Goal: Information Seeking & Learning: Learn about a topic

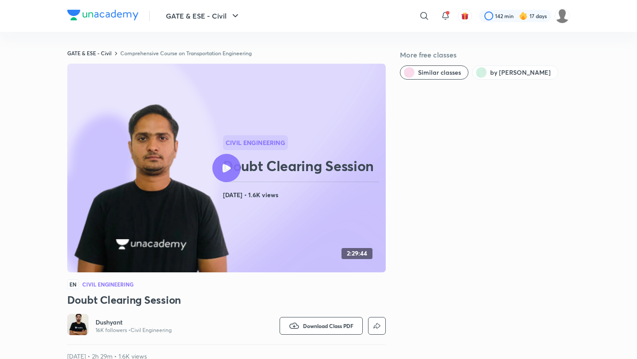
scroll to position [483, 0]
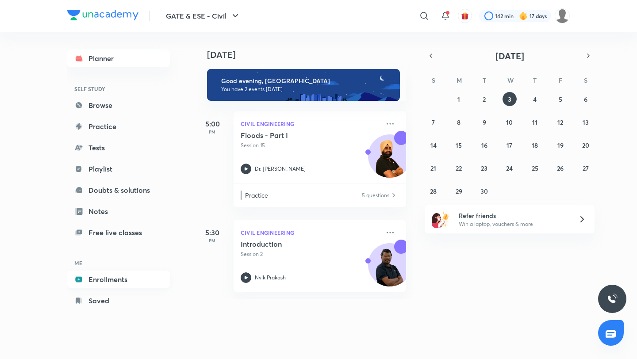
click at [119, 279] on link "Enrollments" at bounding box center [118, 280] width 103 height 18
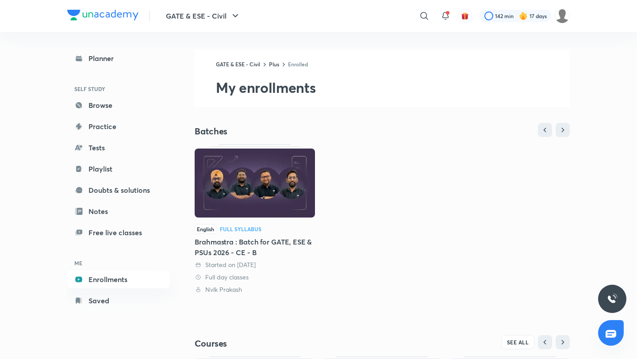
scroll to position [151, 0]
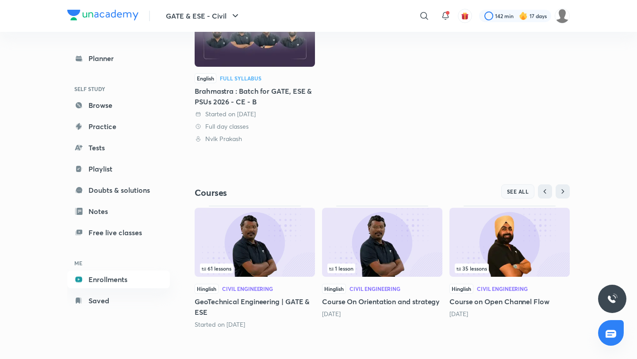
click at [519, 187] on button "SEE ALL" at bounding box center [518, 191] width 34 height 14
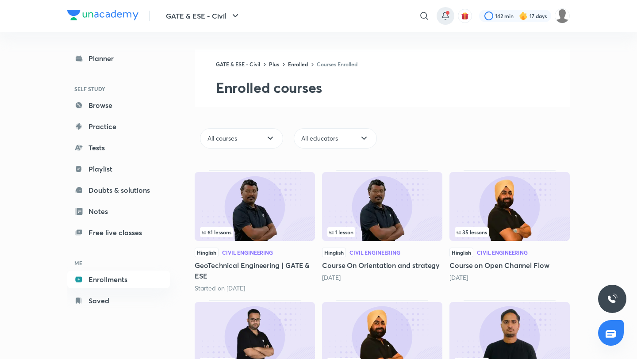
click at [448, 14] on icon at bounding box center [445, 16] width 11 height 11
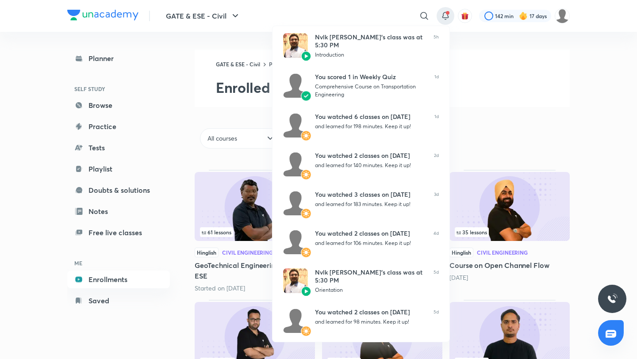
click at [525, 105] on div at bounding box center [318, 179] width 637 height 359
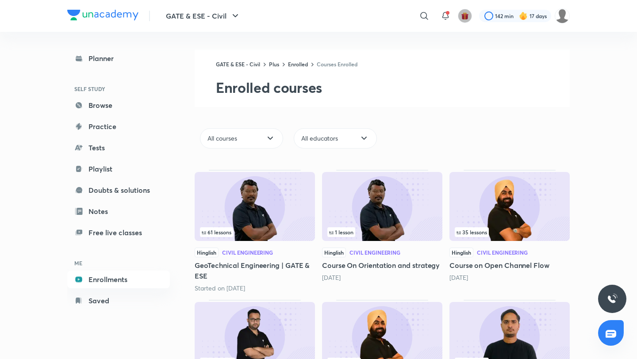
click at [467, 13] on img "button" at bounding box center [465, 16] width 8 height 8
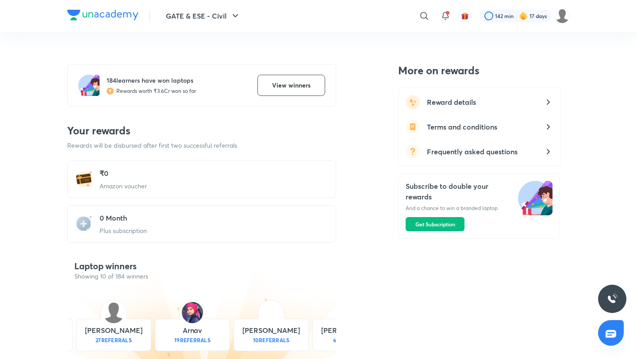
scroll to position [270, 0]
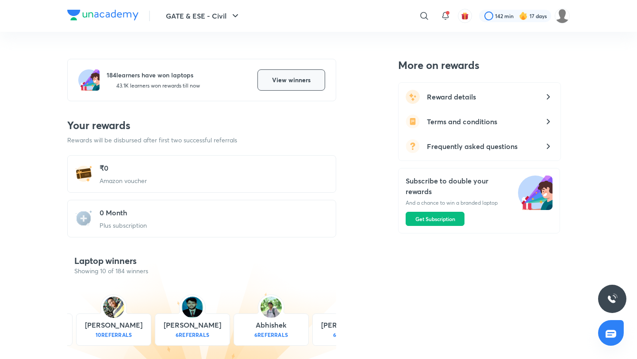
click at [279, 77] on span "View winners" at bounding box center [291, 80] width 38 height 9
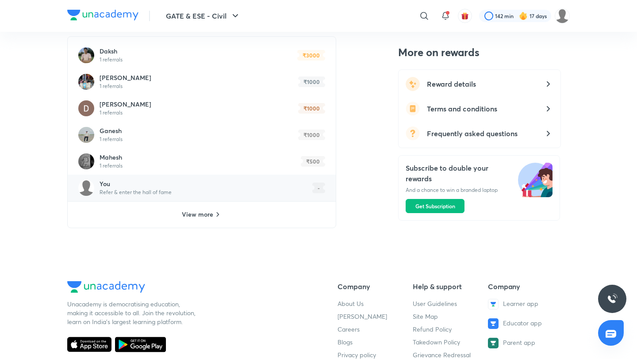
scroll to position [660, 0]
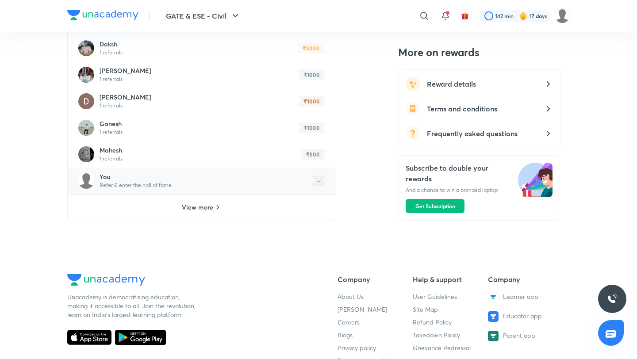
click at [318, 178] on icon at bounding box center [315, 181] width 6 height 11
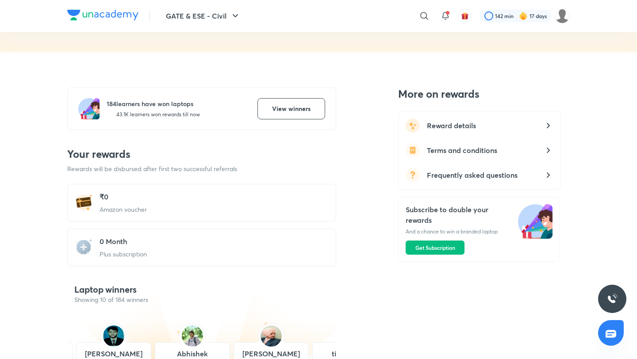
scroll to position [0, 0]
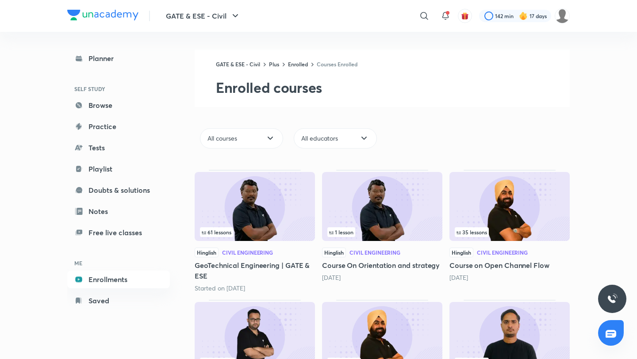
scroll to position [91, 0]
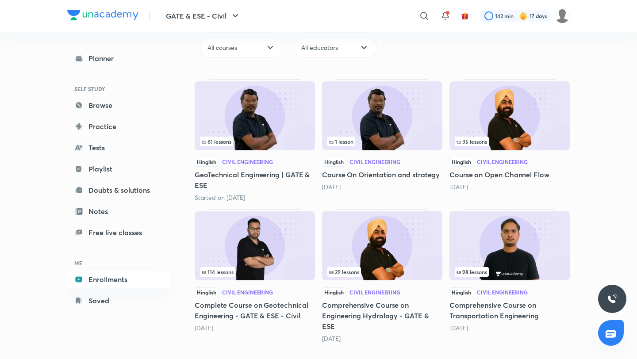
click at [516, 229] on img at bounding box center [509, 245] width 120 height 69
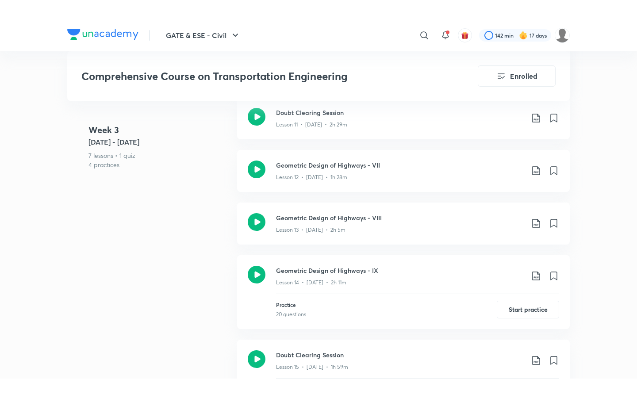
scroll to position [1174, 0]
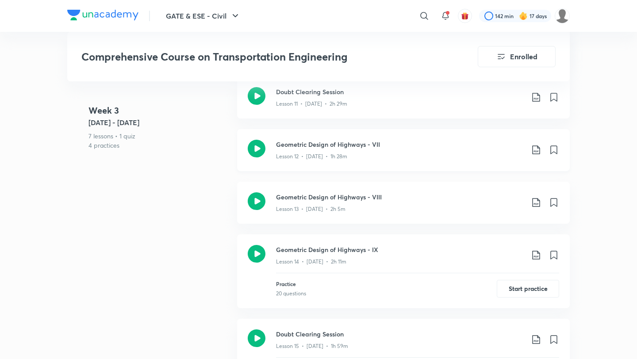
click at [298, 149] on div "Lesson 12 • Jul 20 • 1h 28m" at bounding box center [400, 155] width 248 height 12
